Goal: Task Accomplishment & Management: Manage account settings

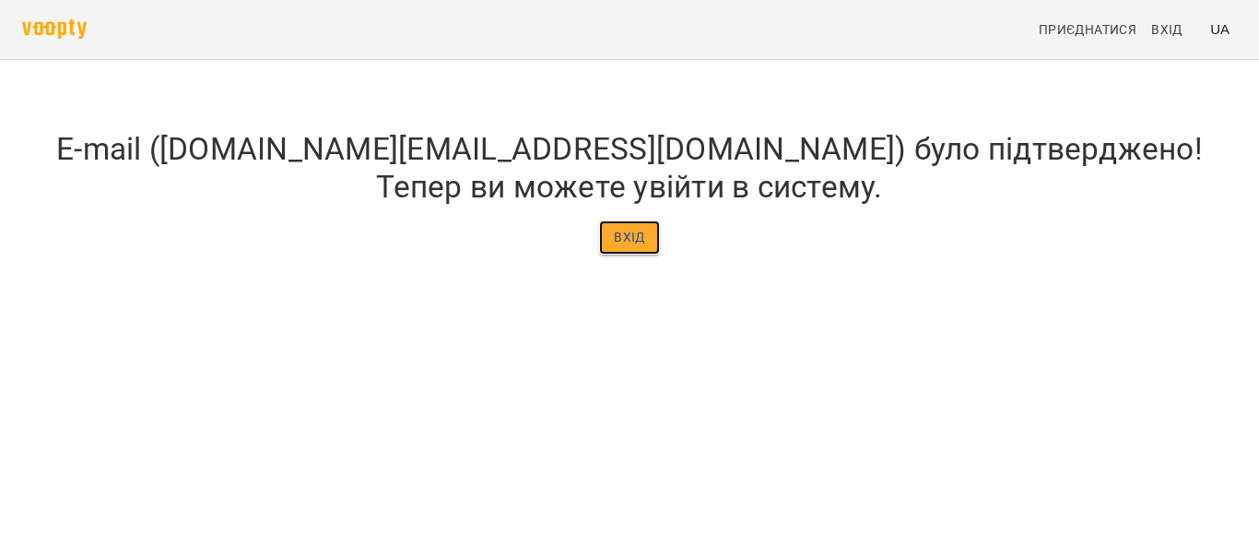
click at [631, 248] on span "Вхід" at bounding box center [629, 237] width 31 height 22
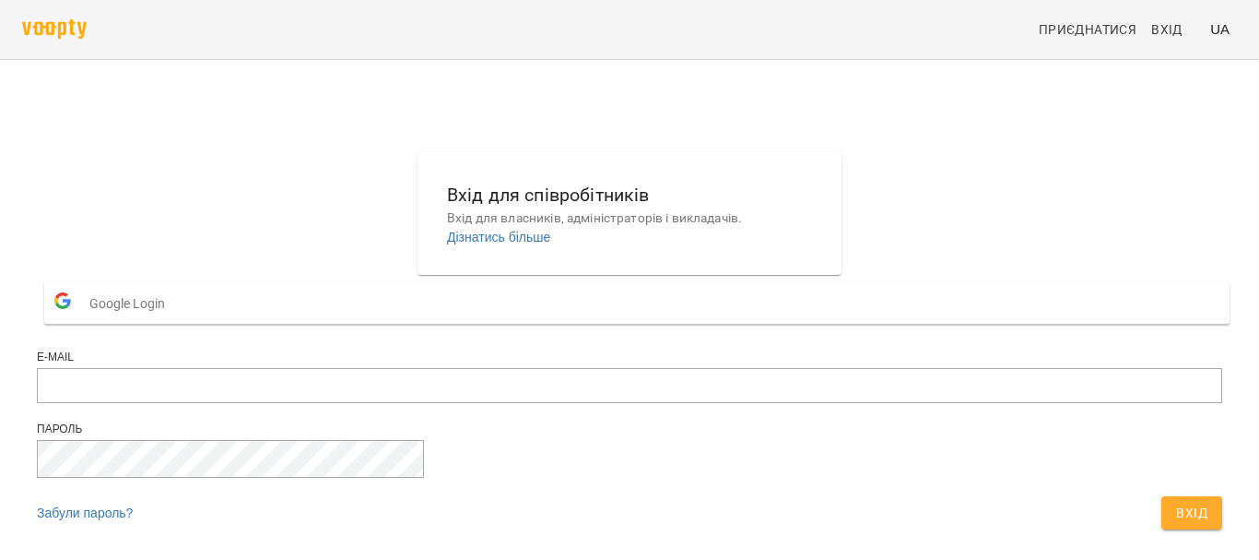
scroll to position [96, 0]
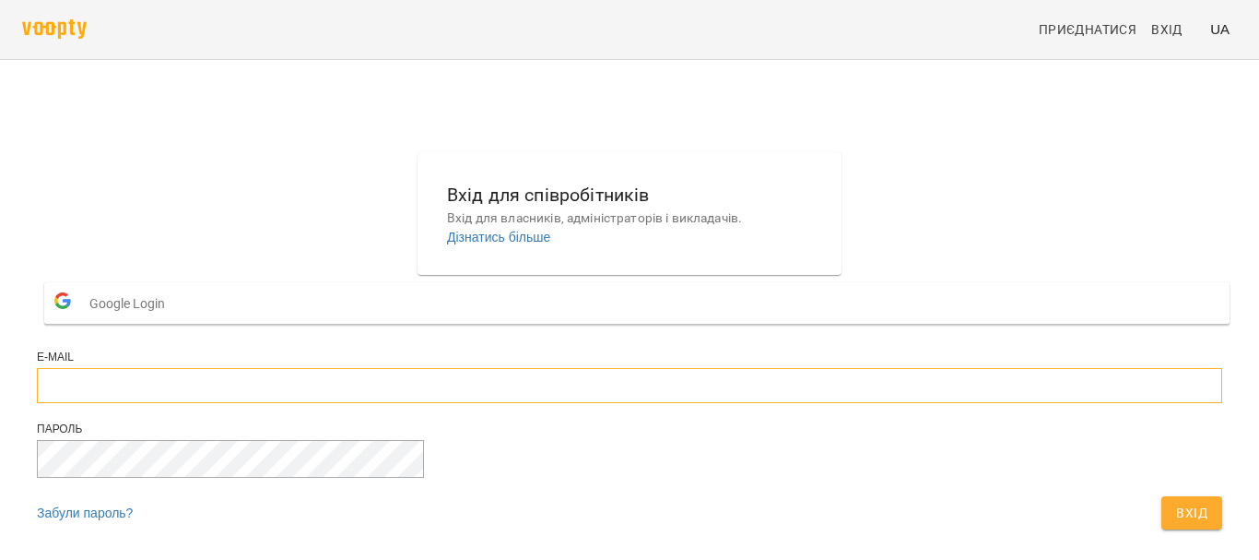
click at [475, 368] on input "email" at bounding box center [629, 385] width 1185 height 35
type input "**********"
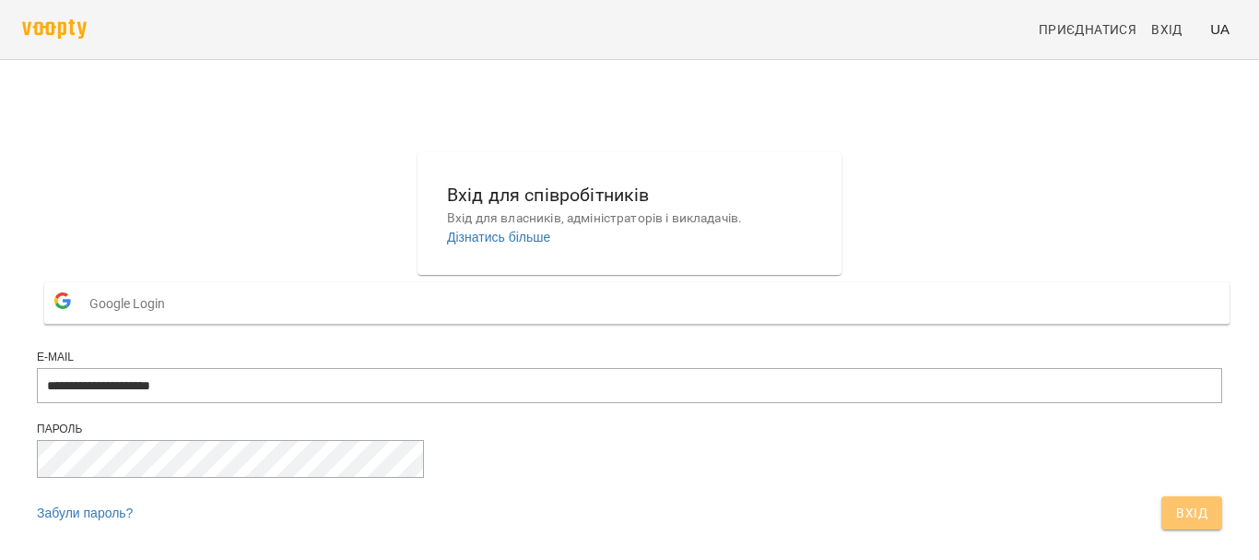
click at [1161, 496] on button "Вхід" at bounding box center [1191, 512] width 61 height 33
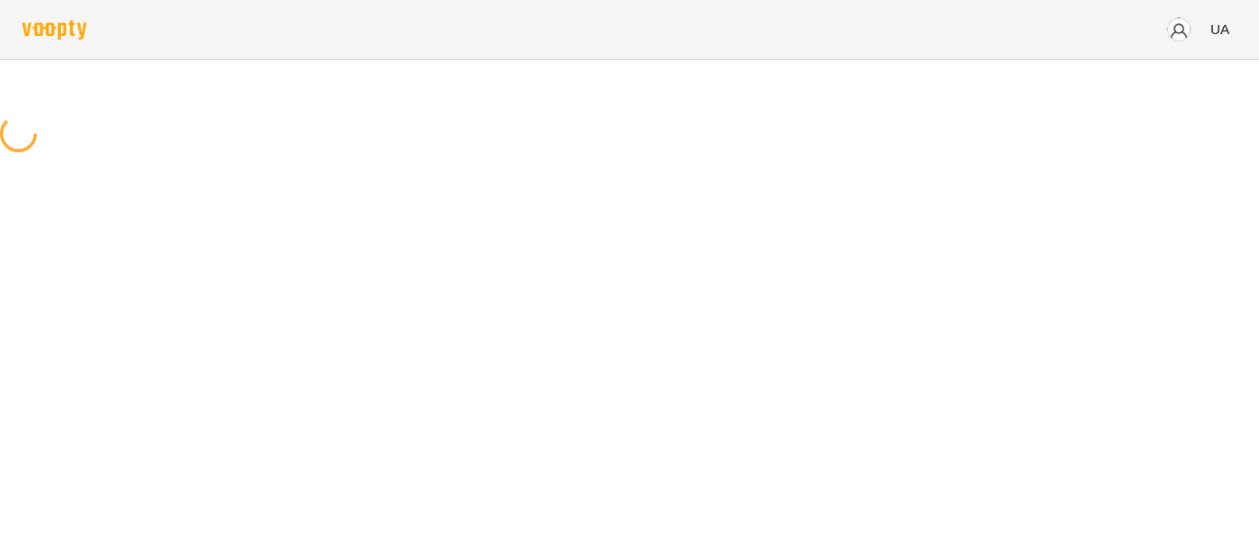
scroll to position [0, 0]
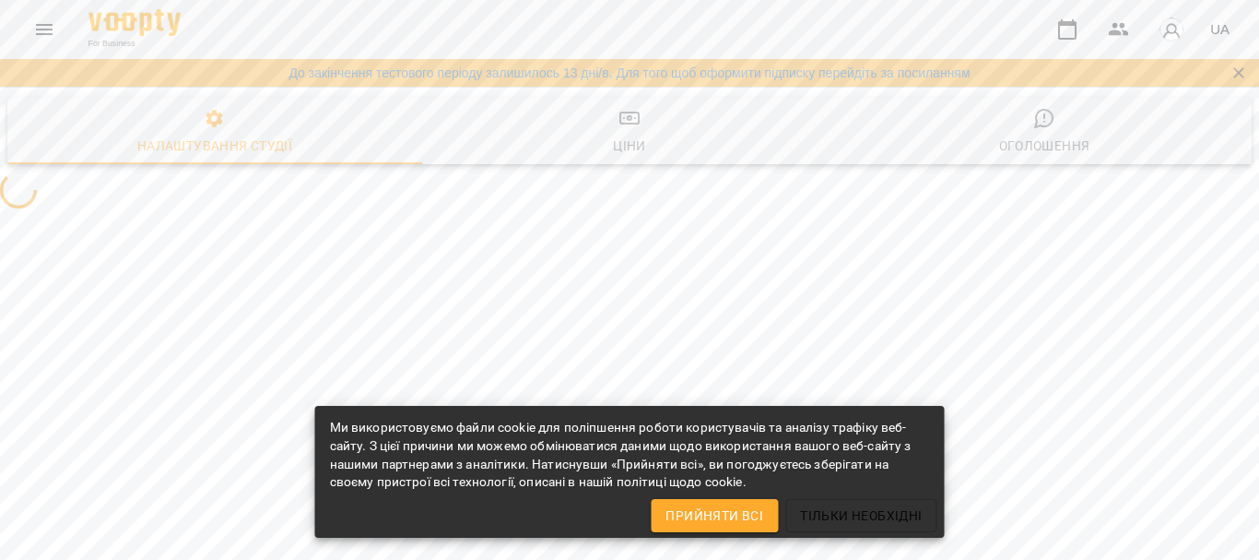
select select "**"
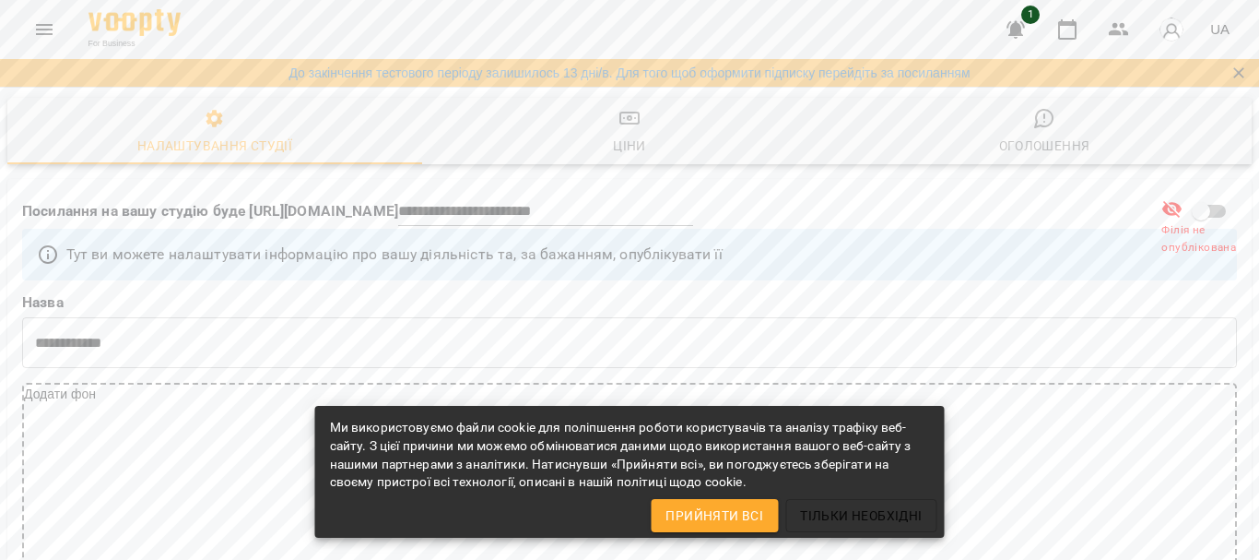
click at [677, 511] on span "Прийняти всі" at bounding box center [715, 515] width 98 height 22
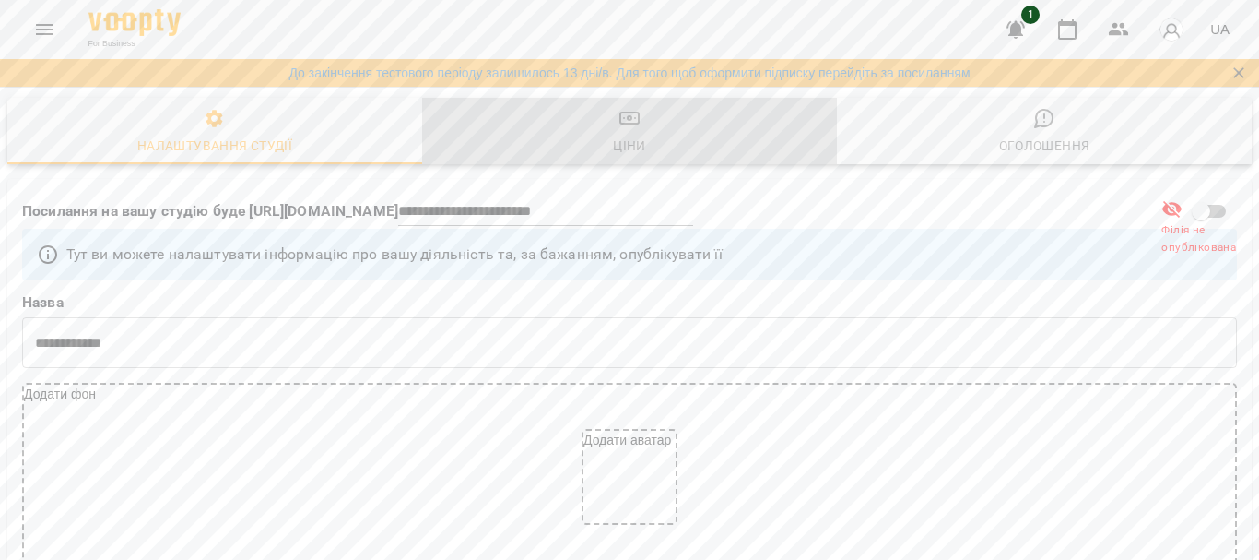
click at [646, 138] on span "Ціни" at bounding box center [629, 132] width 393 height 50
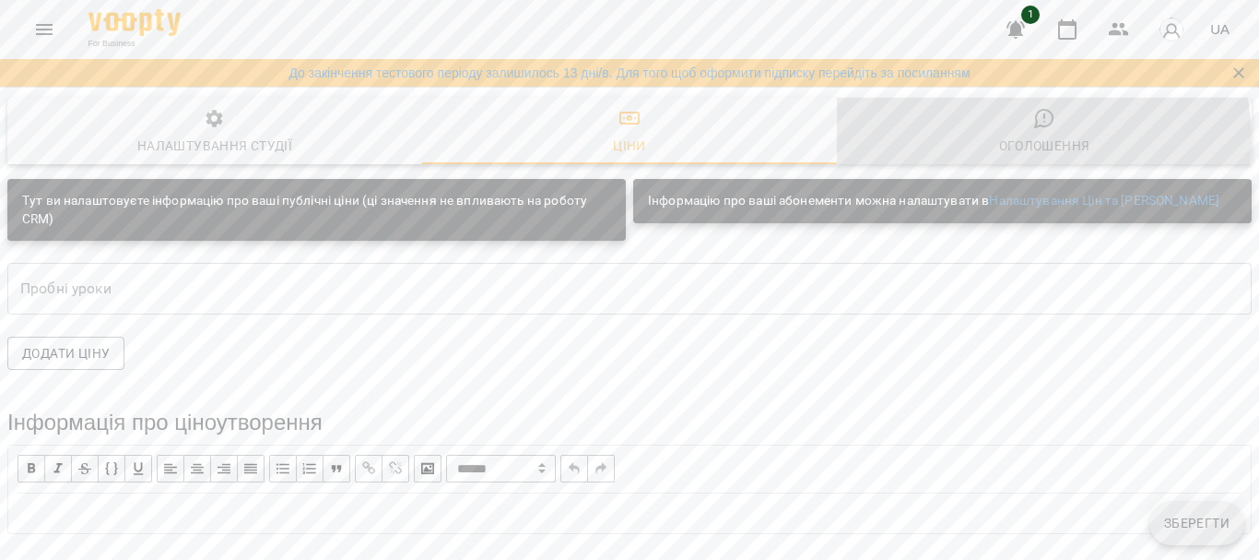
drag, startPoint x: 994, startPoint y: 141, endPoint x: 1021, endPoint y: 147, distance: 28.2
click at [999, 142] on div "Оголошення" at bounding box center [1044, 146] width 91 height 22
